Goal: Check status: Check status

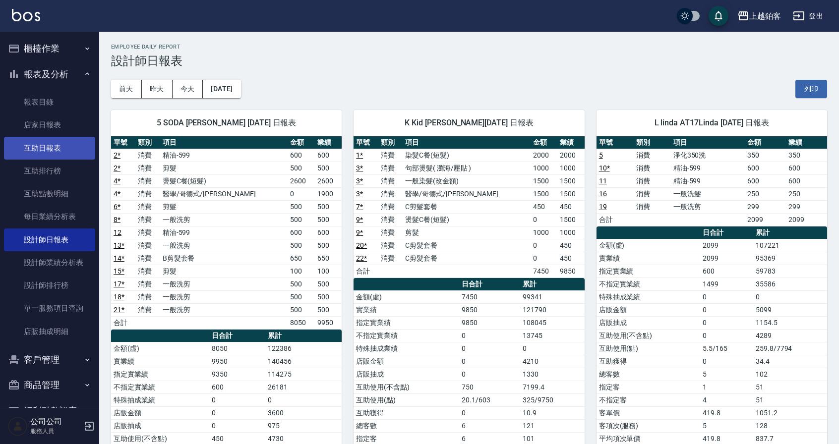
click at [56, 149] on link "互助日報表" at bounding box center [49, 148] width 91 height 23
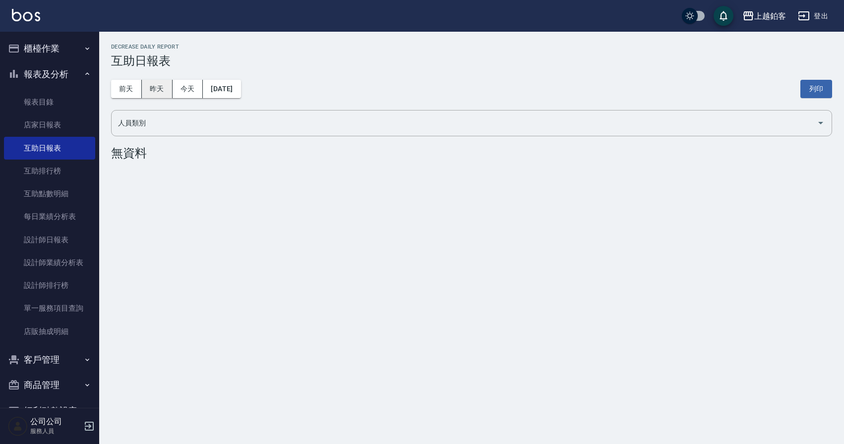
click at [162, 95] on button "昨天" at bounding box center [157, 89] width 31 height 18
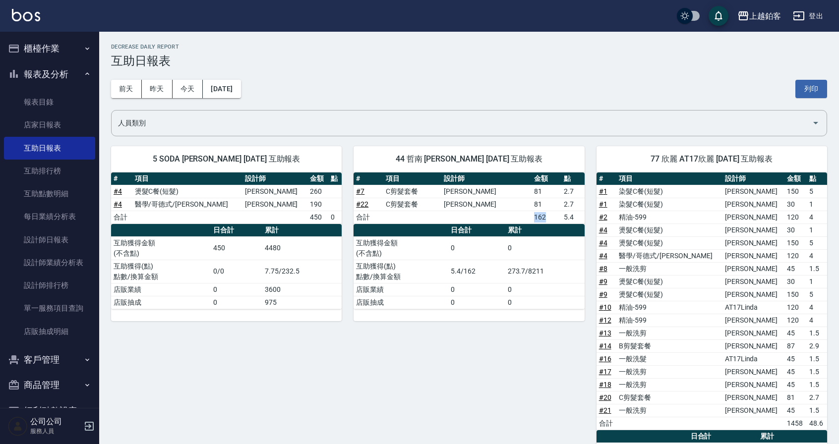
drag, startPoint x: 519, startPoint y: 218, endPoint x: 531, endPoint y: 216, distance: 12.0
click at [531, 216] on td "162" at bounding box center [545, 217] width 29 height 13
click at [515, 80] on div "[DATE] [DATE] [DATE] [DATE] 列印" at bounding box center [469, 89] width 716 height 42
drag, startPoint x: 557, startPoint y: 218, endPoint x: 573, endPoint y: 216, distance: 16.4
click at [574, 216] on td "5.4" at bounding box center [572, 217] width 23 height 13
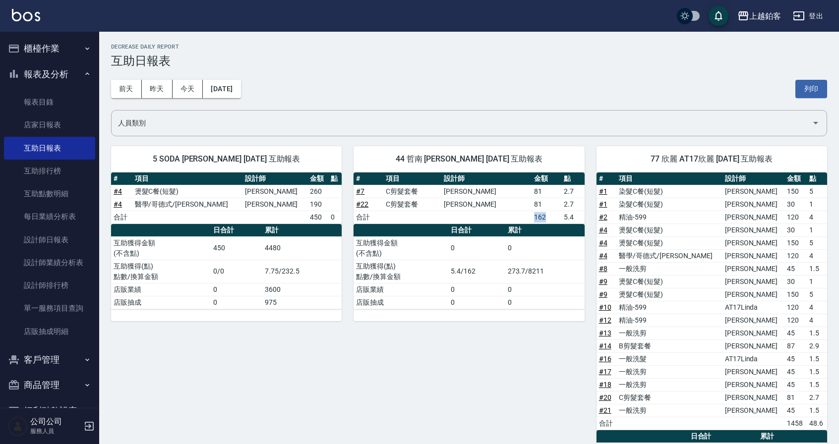
drag, startPoint x: 547, startPoint y: 218, endPoint x: 512, endPoint y: 217, distance: 34.7
click at [512, 217] on tr "合計 162 5.4" at bounding box center [468, 217] width 230 height 13
click at [512, 217] on td "a dense table" at bounding box center [486, 217] width 90 height 13
drag, startPoint x: 548, startPoint y: 216, endPoint x: 571, endPoint y: 216, distance: 22.8
click at [571, 216] on tr "合計 162 5.4" at bounding box center [468, 217] width 230 height 13
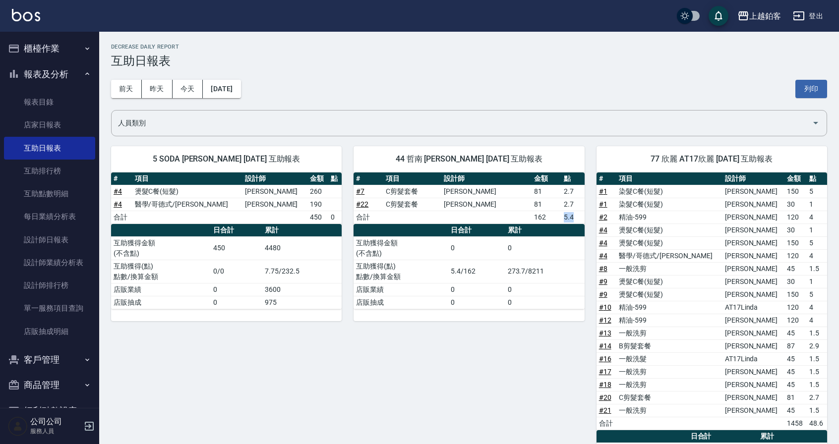
click at [567, 216] on td "5.4" at bounding box center [572, 217] width 23 height 13
drag, startPoint x: 544, startPoint y: 217, endPoint x: 491, endPoint y: 212, distance: 52.8
click at [491, 212] on tr "合計 162 5.4" at bounding box center [468, 217] width 230 height 13
click at [491, 213] on td "a dense table" at bounding box center [486, 217] width 90 height 13
